Goal: Task Accomplishment & Management: Use online tool/utility

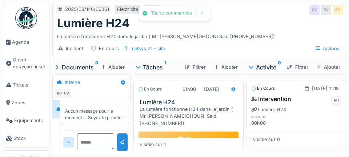
click at [235, 91] on icon at bounding box center [233, 89] width 5 height 5
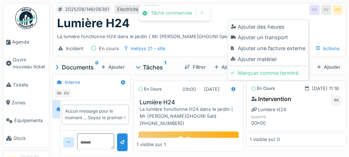
click at [280, 38] on div "Ajouter un transport" at bounding box center [267, 37] width 77 height 11
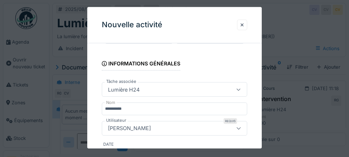
scroll to position [136, 0]
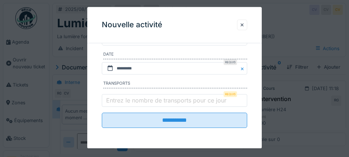
click at [123, 99] on label "Entrez le nombre de transports pour ce jour" at bounding box center [166, 100] width 123 height 9
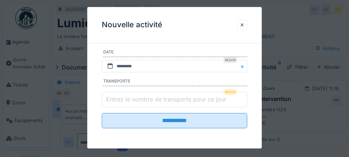
click at [123, 99] on input "Entrez le nombre de transports pour ce jour" at bounding box center [174, 99] width 145 height 15
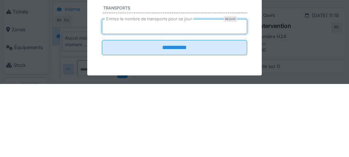
type input "*"
click at [102, 113] on input "**********" at bounding box center [174, 120] width 145 height 15
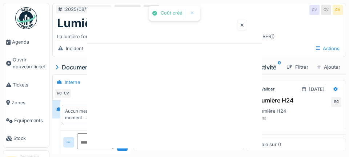
scroll to position [0, 0]
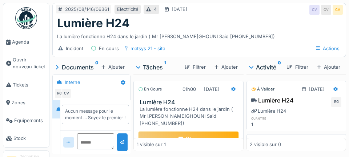
click at [35, 44] on span "Agenda" at bounding box center [29, 42] width 34 height 7
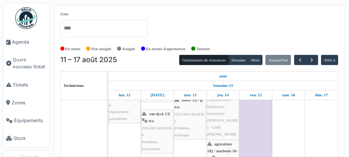
scroll to position [216, 0]
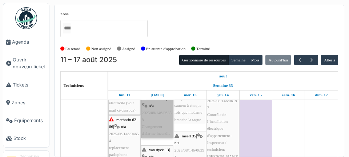
click at [168, 134] on link "séverin 82 | n/a 2025/08/146/06358 Changement d'alarme incendie" at bounding box center [157, 116] width 32 height 44
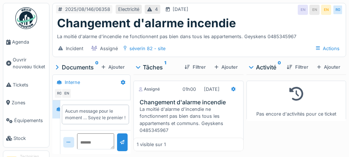
click at [4, 49] on link "Agenda" at bounding box center [26, 42] width 46 height 18
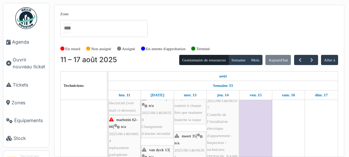
scroll to position [197, 0]
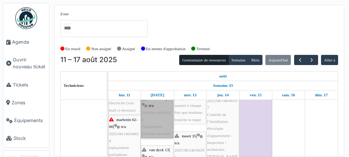
click at [160, 132] on link "séverin 82 | n/a 2025/08/146/06358 Changement d'alarme incendie" at bounding box center [157, 116] width 32 height 44
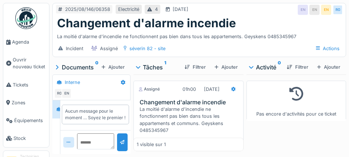
scroll to position [4, 0]
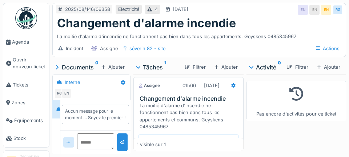
click at [205, 102] on h3 "Changement d'alarme incendie" at bounding box center [189, 98] width 101 height 7
click at [21, 43] on span "Agenda" at bounding box center [29, 42] width 34 height 7
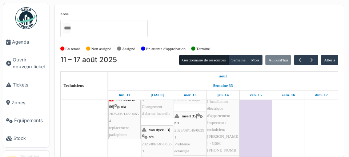
scroll to position [217, 0]
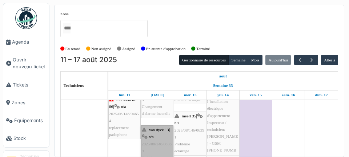
click at [164, 147] on link "van dyck 13 | n/a 2025/08/146/06369 Problème parlophone" at bounding box center [157, 147] width 32 height 44
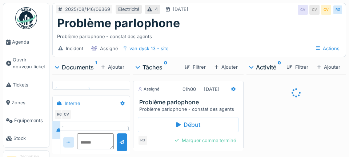
scroll to position [9, 0]
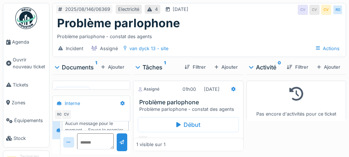
click at [193, 151] on div "1 visible sur 1" at bounding box center [188, 144] width 111 height 13
click at [206, 121] on div "Début" at bounding box center [188, 124] width 101 height 15
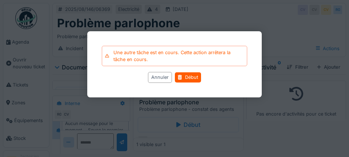
click at [189, 82] on div "Début" at bounding box center [188, 78] width 26 height 10
click at [159, 83] on div "Annuler" at bounding box center [160, 77] width 24 height 11
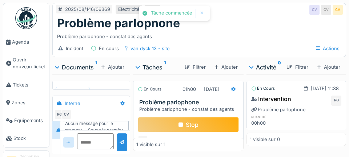
click at [196, 124] on div "Stop" at bounding box center [188, 124] width 101 height 15
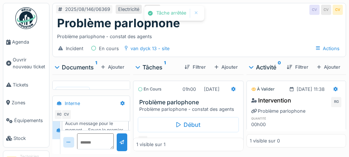
click at [202, 104] on h3 "Problème parlophone" at bounding box center [189, 102] width 101 height 7
click at [25, 44] on span "Agenda" at bounding box center [29, 42] width 34 height 7
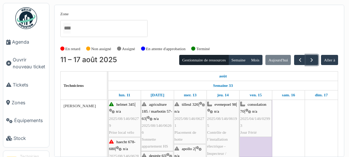
click at [314, 61] on span "button" at bounding box center [311, 60] width 6 height 6
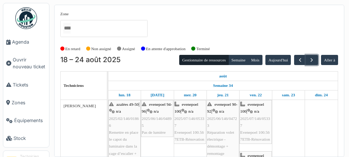
click at [307, 64] on button "button" at bounding box center [311, 60] width 12 height 11
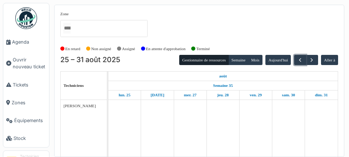
click at [300, 62] on span "button" at bounding box center [300, 60] width 6 height 6
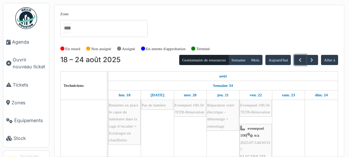
scroll to position [45, 0]
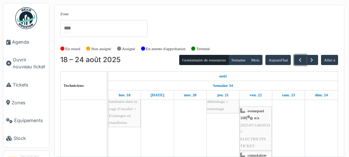
click at [303, 58] on span "button" at bounding box center [300, 60] width 6 height 6
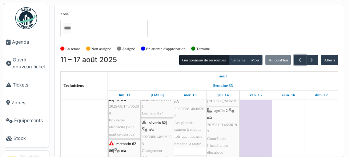
scroll to position [173, 0]
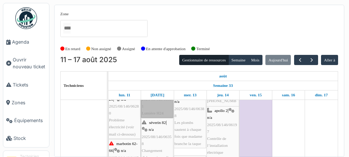
click at [167, 110] on link "metsys 21 | n/a 2025/08/146/06361 Lumière H24" at bounding box center [157, 99] width 32 height 37
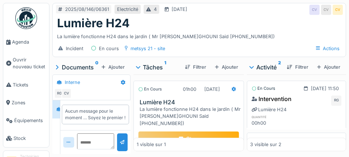
click at [263, 90] on div "En cours" at bounding box center [263, 88] width 24 height 6
click at [276, 107] on div "Lumière H24" at bounding box center [268, 109] width 35 height 7
click at [324, 92] on div "[DATE] 11:50" at bounding box center [321, 88] width 40 height 9
click at [270, 102] on div "Intervention" at bounding box center [271, 98] width 40 height 9
click at [274, 112] on div "Lumière H24" at bounding box center [268, 109] width 35 height 7
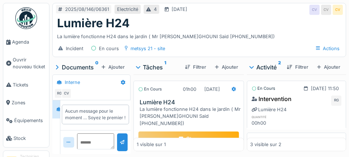
click at [217, 137] on div "Stop" at bounding box center [188, 138] width 101 height 15
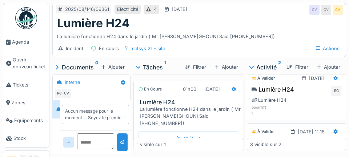
scroll to position [64, 0]
click at [284, 104] on div "Lumière H24" at bounding box center [268, 100] width 35 height 7
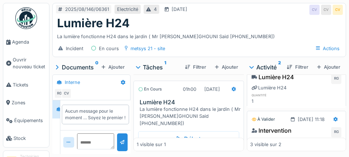
scroll to position [87, 0]
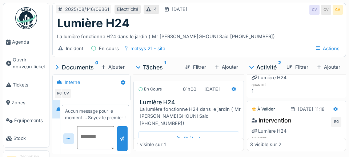
click at [96, 149] on textarea at bounding box center [95, 137] width 37 height 23
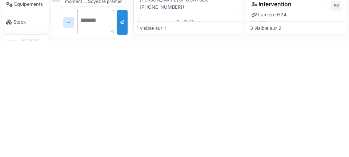
scroll to position [35, 0]
type textarea "*"
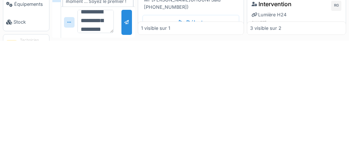
scroll to position [17, 0]
type textarea "**********"
click at [126, 141] on div at bounding box center [126, 138] width 11 height 25
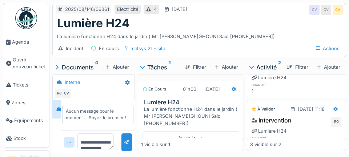
scroll to position [11, 0]
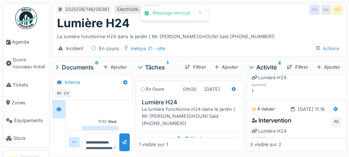
click at [207, 149] on div "Marquer comme terminé" at bounding box center [205, 154] width 67 height 10
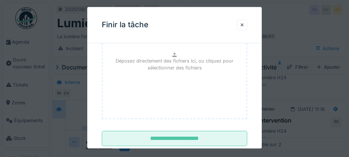
scroll to position [119, 0]
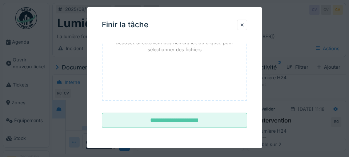
click at [181, 122] on input "**********" at bounding box center [174, 120] width 145 height 15
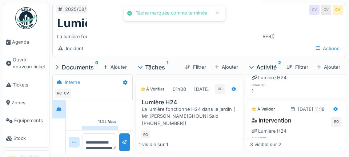
scroll to position [0, 0]
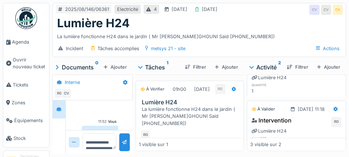
click at [342, 149] on div at bounding box center [296, 150] width 99 height 2
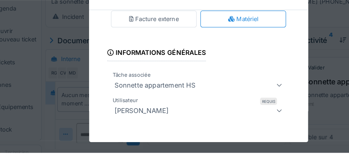
scroll to position [27, 0]
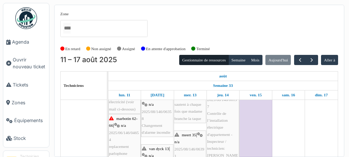
scroll to position [199, 0]
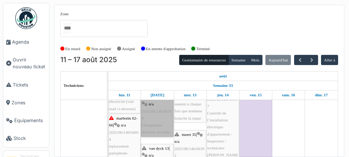
click at [157, 133] on link "séverin 82 | n/a 2025/08/146/06358 Changement d'alarme incendie" at bounding box center [157, 115] width 32 height 44
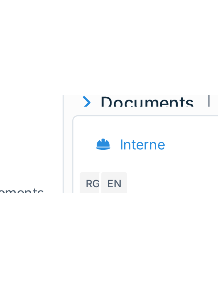
scroll to position [24, 0]
